Goal: Register for event/course

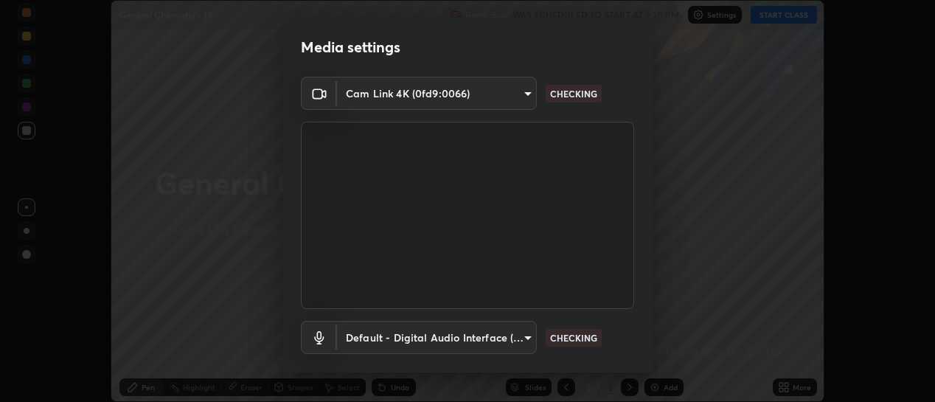
scroll to position [82, 0]
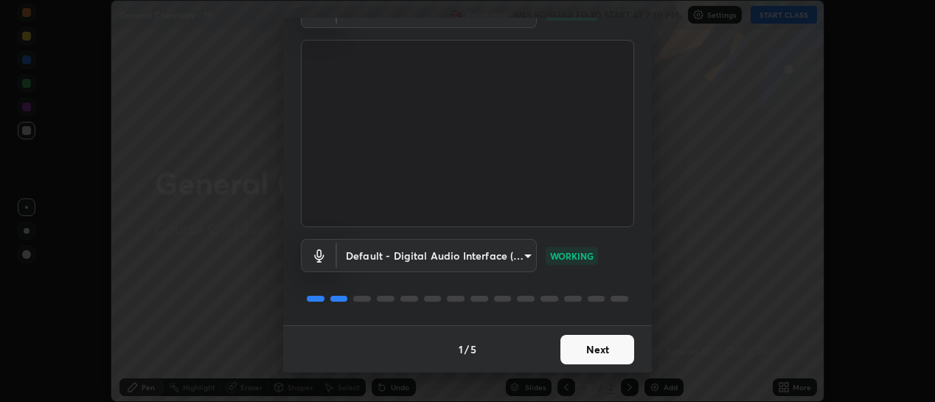
click at [574, 345] on button "Next" at bounding box center [597, 349] width 74 height 29
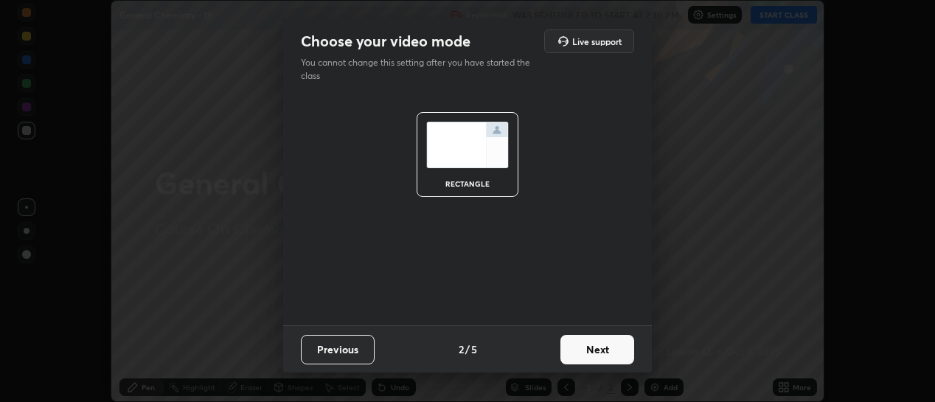
scroll to position [0, 0]
click at [580, 349] on button "Next" at bounding box center [597, 349] width 74 height 29
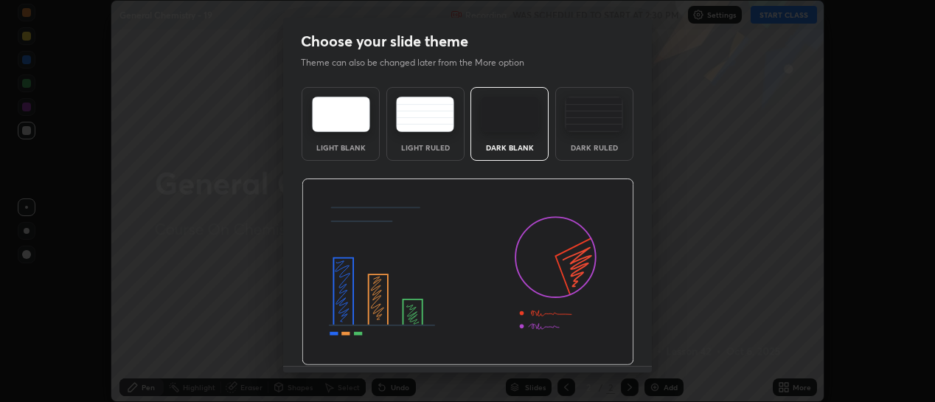
click at [578, 135] on div "Dark Ruled" at bounding box center [594, 124] width 78 height 74
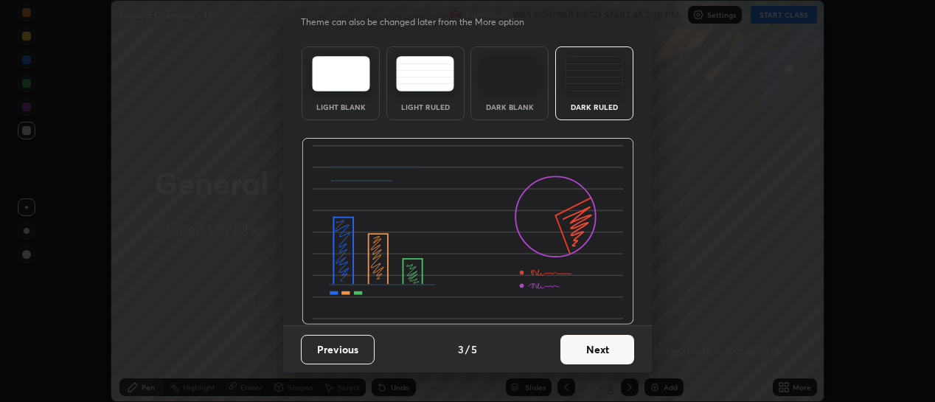
click at [574, 347] on button "Next" at bounding box center [597, 349] width 74 height 29
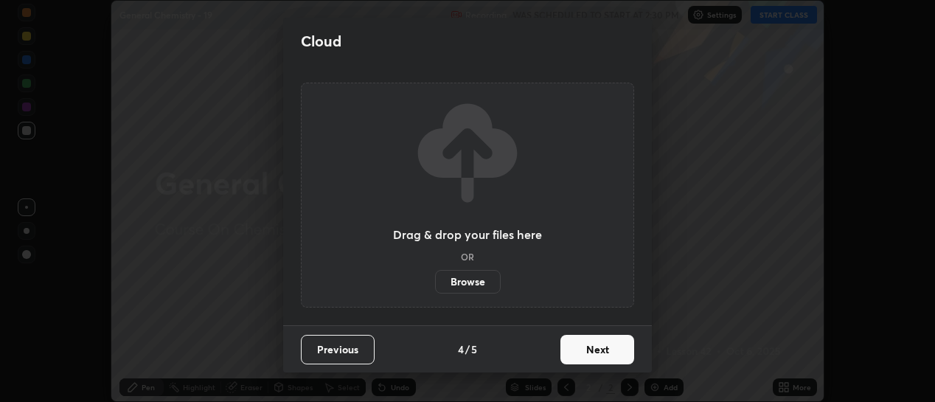
scroll to position [0, 0]
click at [577, 348] on button "Next" at bounding box center [597, 349] width 74 height 29
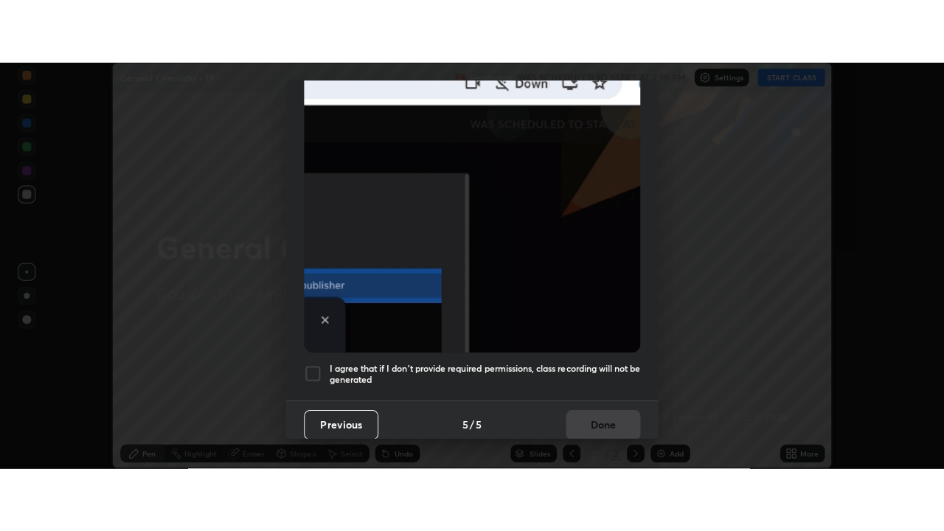
scroll to position [383, 0]
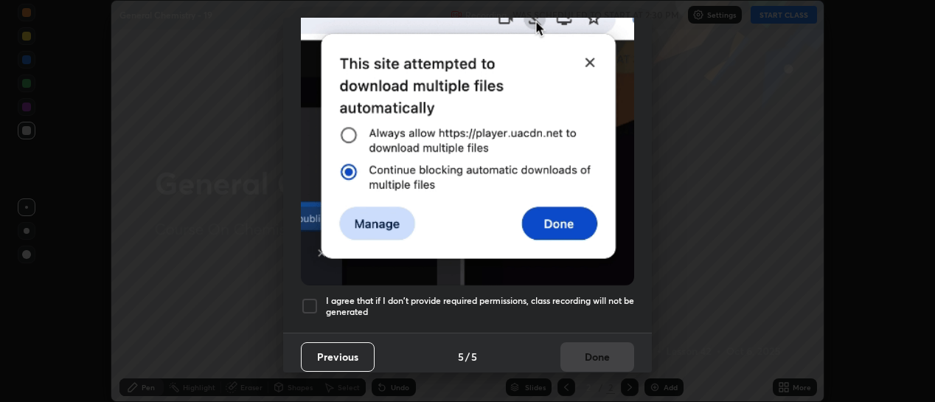
click at [310, 298] on div at bounding box center [310, 306] width 18 height 18
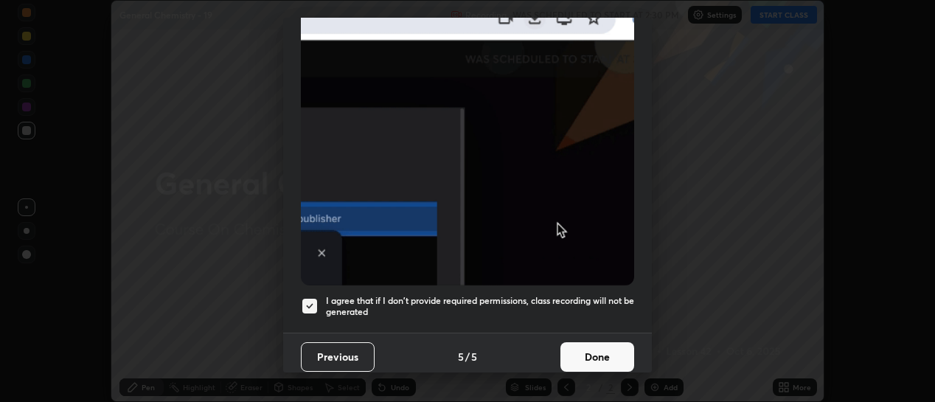
click at [575, 344] on button "Done" at bounding box center [597, 356] width 74 height 29
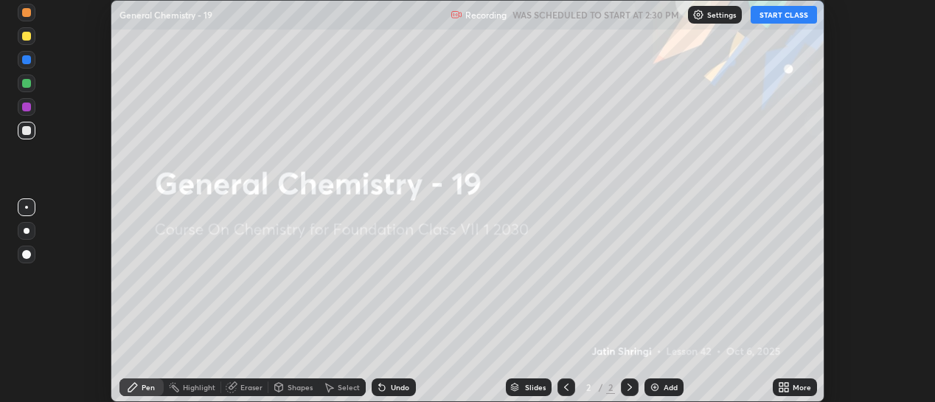
click at [775, 18] on button "START CLASS" at bounding box center [784, 15] width 66 height 18
click at [650, 383] on img at bounding box center [655, 387] width 12 height 12
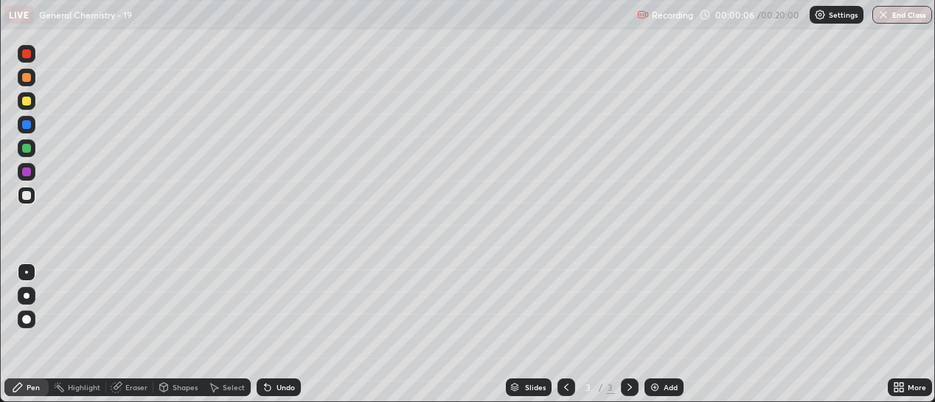
scroll to position [531, 944]
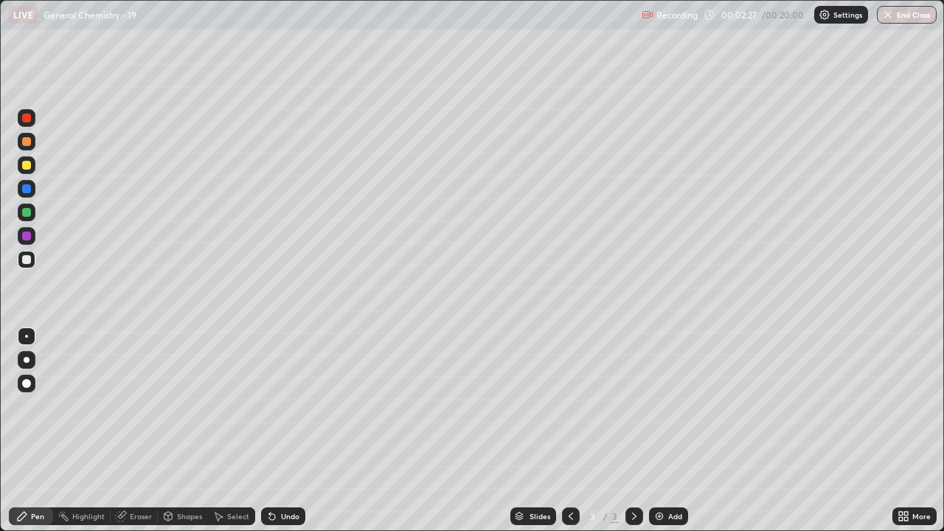
click at [274, 401] on icon at bounding box center [272, 516] width 12 height 12
click at [658, 401] on img at bounding box center [659, 516] width 12 height 12
click at [888, 18] on img "button" at bounding box center [889, 15] width 12 height 12
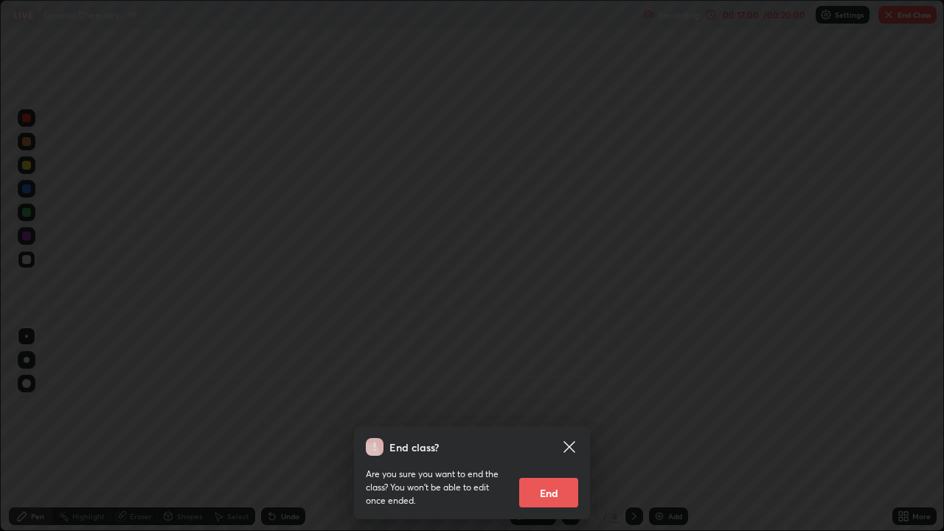
click at [554, 401] on button "End" at bounding box center [548, 492] width 59 height 29
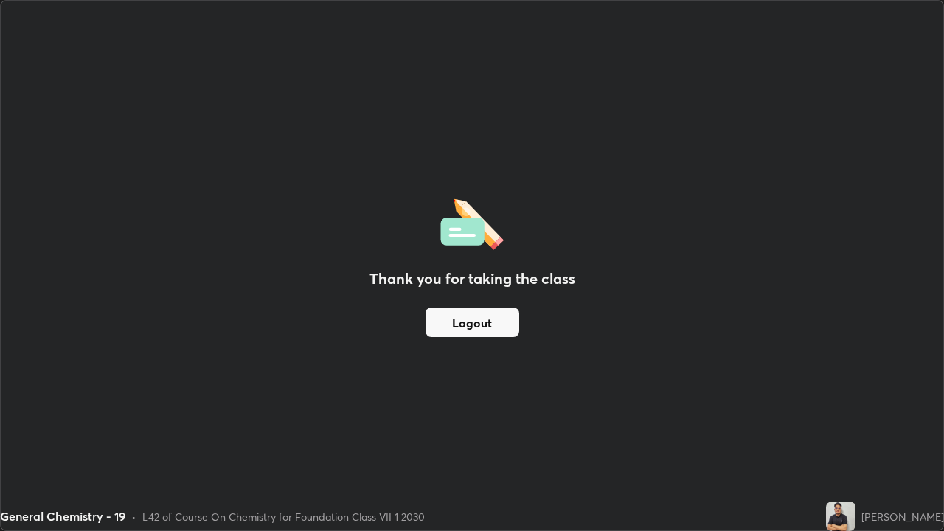
click at [453, 319] on button "Logout" at bounding box center [472, 321] width 94 height 29
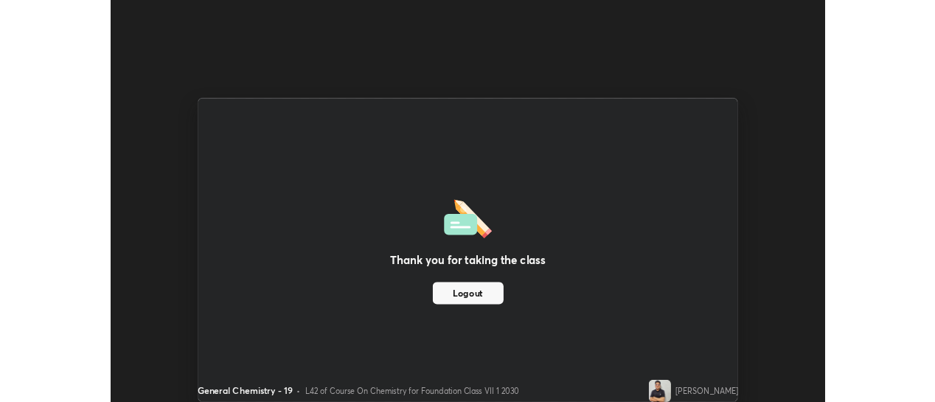
scroll to position [73329, 72796]
